Goal: Task Accomplishment & Management: Use online tool/utility

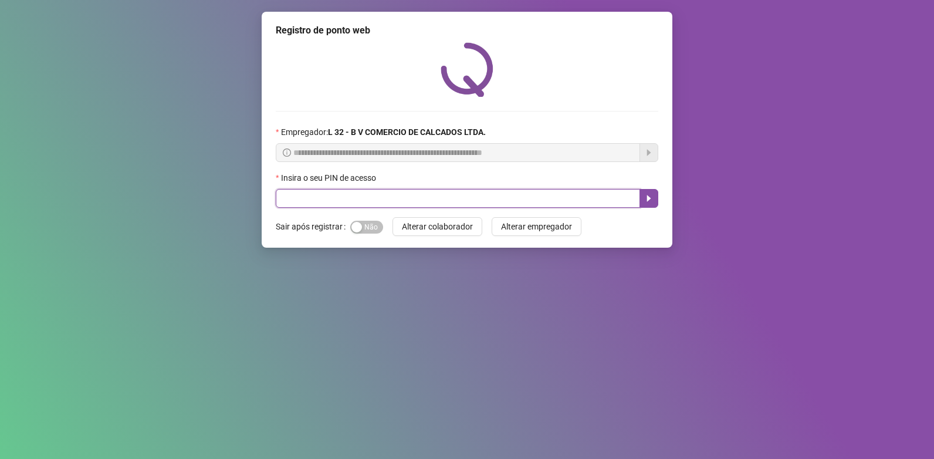
click at [293, 198] on input "text" at bounding box center [458, 198] width 364 height 19
type input "*****"
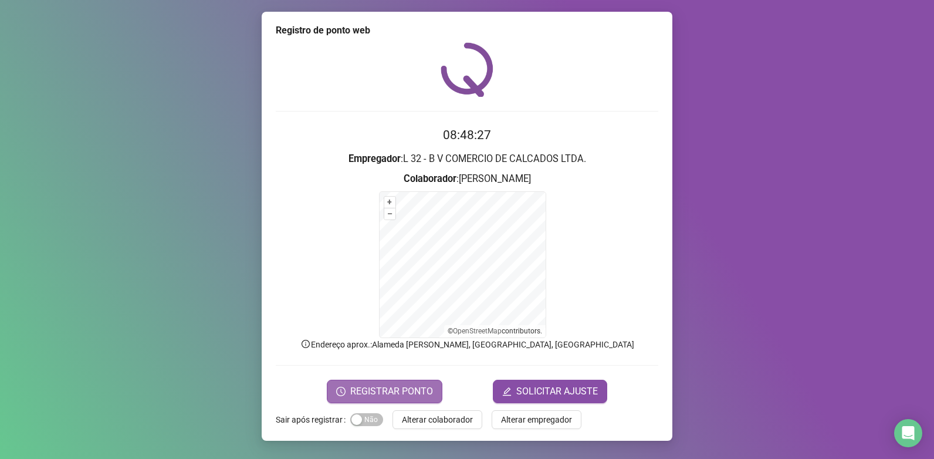
click at [396, 391] on span "REGISTRAR PONTO" at bounding box center [391, 391] width 83 height 14
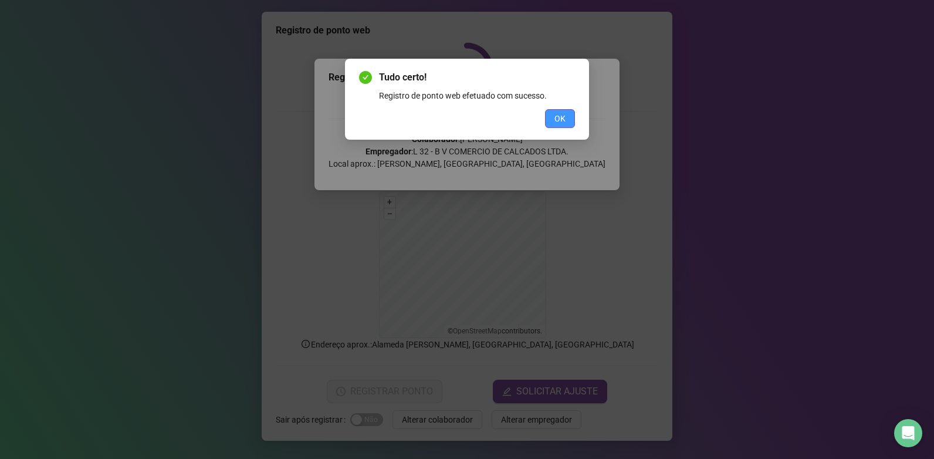
click at [556, 116] on span "OK" at bounding box center [560, 118] width 11 height 13
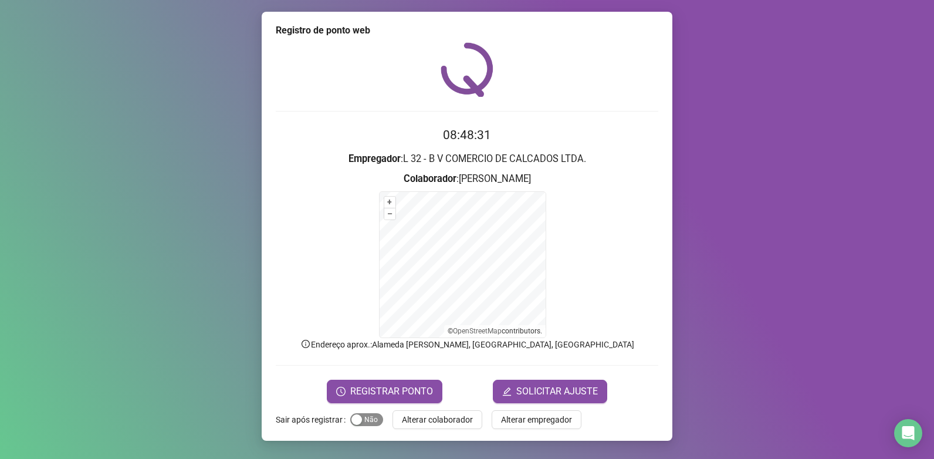
click at [372, 421] on span "Sim Não" at bounding box center [366, 419] width 33 height 13
click at [431, 420] on span "Alterar colaborador" at bounding box center [437, 419] width 71 height 13
